Goal: Use online tool/utility: Utilize a website feature to perform a specific function

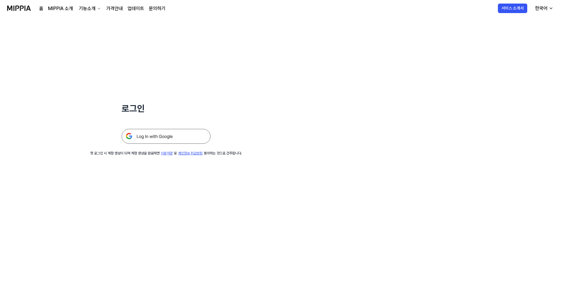
click at [158, 134] on img at bounding box center [166, 136] width 89 height 15
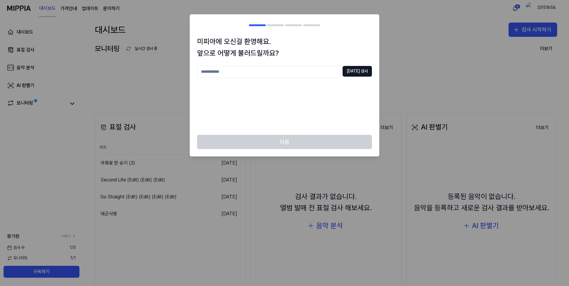
click at [313, 55] on h1 "미피아에 오신걸 환영해요. 앞으로 어떻게 불러드릴까요?" at bounding box center [284, 47] width 175 height 23
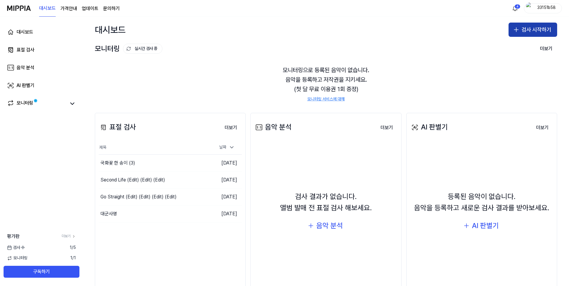
click at [526, 31] on button "검사 시작하기" at bounding box center [533, 30] width 49 height 14
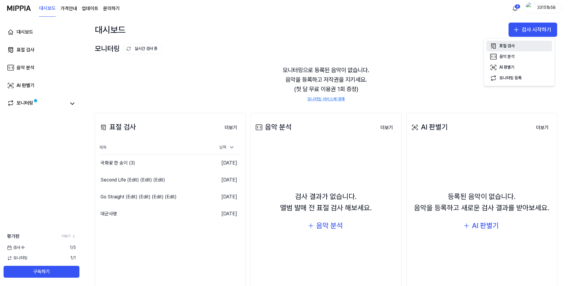
click at [500, 42] on button "표절 검사" at bounding box center [520, 46] width 66 height 11
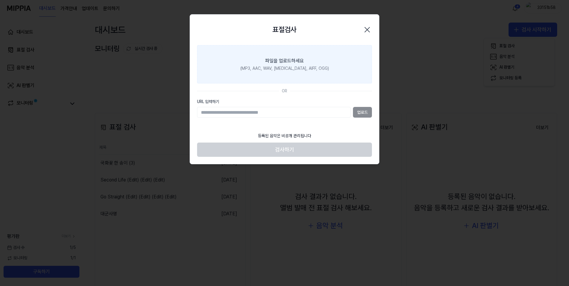
click at [257, 64] on label "파일을 업로드하세요 (MP3, AAC, WAV, [MEDICAL_DATA], AIFF, OGG)" at bounding box center [284, 64] width 175 height 39
click at [0, 0] on input "파일을 업로드하세요 (MP3, AAC, WAV, [MEDICAL_DATA], AIFF, OGG)" at bounding box center [0, 0] width 0 height 0
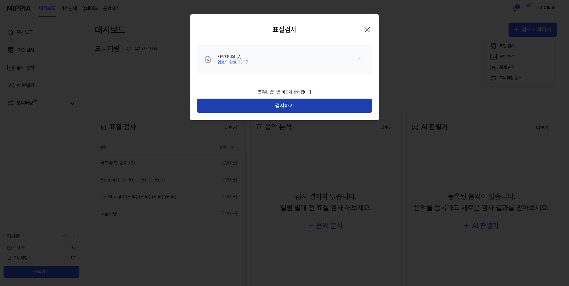
click at [285, 109] on button "검사하기" at bounding box center [284, 105] width 175 height 14
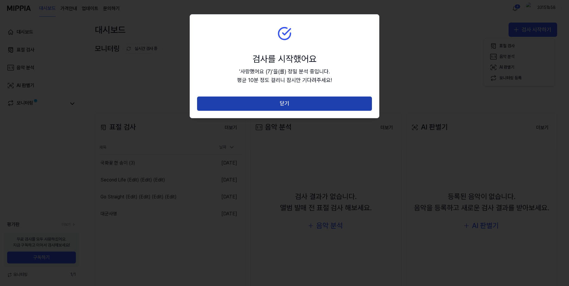
click at [295, 100] on button "닫기" at bounding box center [284, 103] width 175 height 14
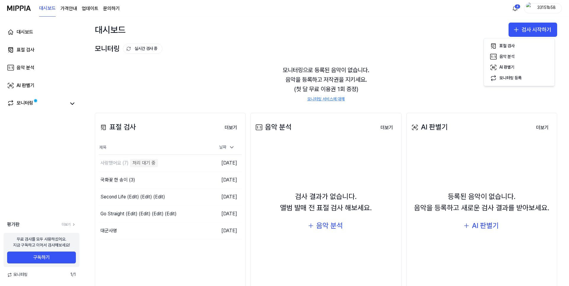
click at [258, 269] on div "검사 결과가 없습니다. 앨범 발매 전 표절 검사 해보세요. 음악 분석" at bounding box center [325, 211] width 143 height 133
click at [231, 86] on div "모니터링으로 등록된 음악이 없습니다. 음악을 등록하고 저작권을 지키세요. (첫 달 무료 이용권 1회 증정) 모니터링 서비스에 대해" at bounding box center [326, 83] width 463 height 51
click at [290, 266] on div "검사 결과가 없습니다. 앨범 발매 전 표절 검사 해보세요. 음악 분석" at bounding box center [325, 211] width 143 height 133
click at [357, 257] on div "검사 결과가 없습니다. 앨범 발매 전 표절 검사 해보세요. 음악 분석" at bounding box center [325, 211] width 143 height 133
click at [162, 262] on div "표절 검사 더보기 표절 검사 제목 날짜 사랑했어요 (7) 처리 대기 중 이동하기 2025.09.14. 국화꽃 한 송이 (3) 이동하기 2025…" at bounding box center [170, 208] width 151 height 190
